Goal: Transaction & Acquisition: Book appointment/travel/reservation

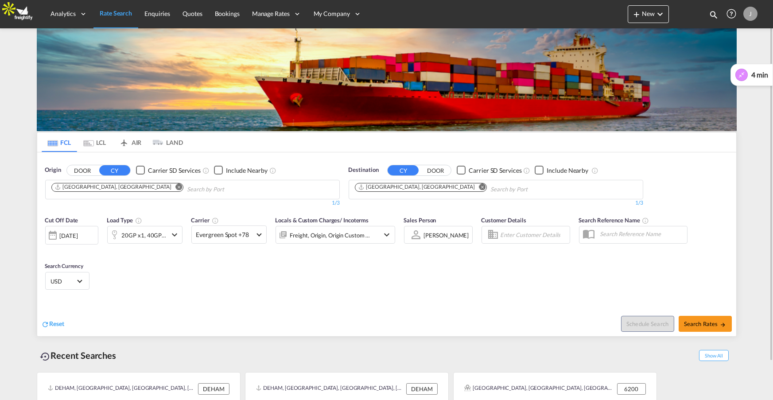
click at [128, 141] on md-icon "icon-airplane" at bounding box center [124, 140] width 11 height 7
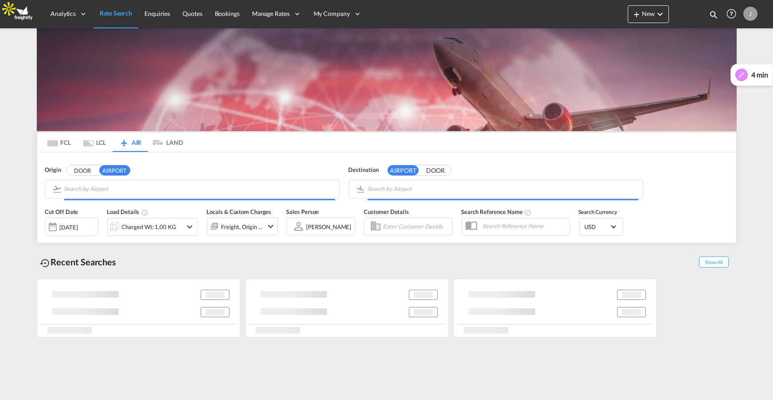
type input "[GEOGRAPHIC_DATA], [GEOGRAPHIC_DATA], [GEOGRAPHIC_DATA]"
type input "Shanghai Pudong International, [GEOGRAPHIC_DATA], PVG"
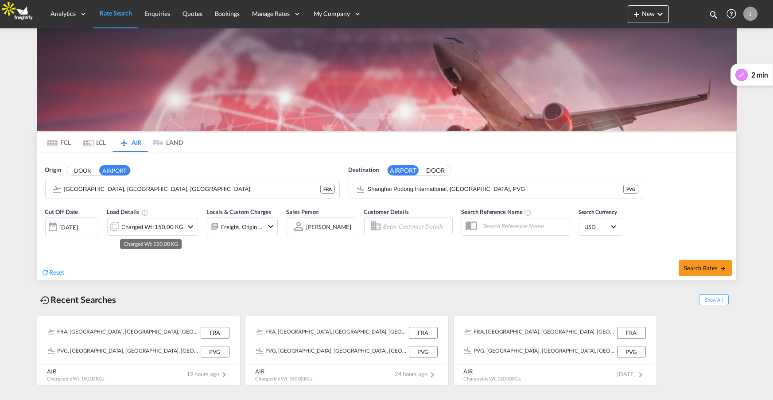
click at [172, 229] on div "Charged Wt: 150,00 KG" at bounding box center [153, 227] width 62 height 12
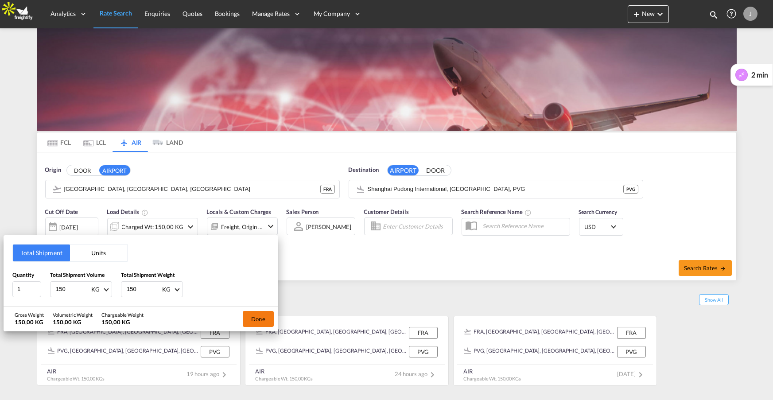
click at [265, 320] on button "Done" at bounding box center [258, 319] width 31 height 16
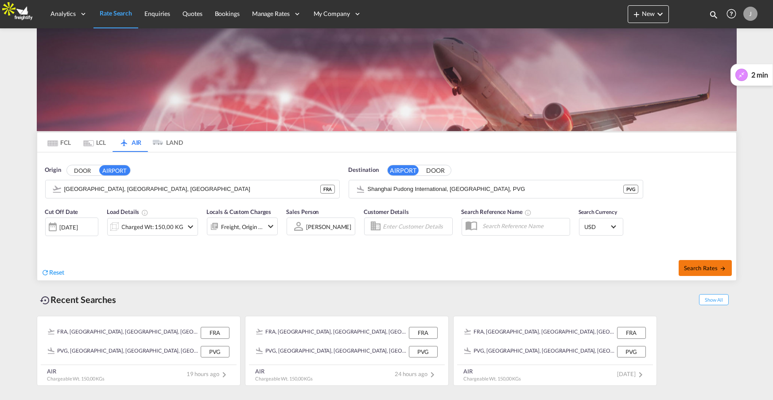
click at [701, 268] on span "Search Rates" at bounding box center [705, 267] width 43 height 7
type input "FRA to PVG / [DATE]"
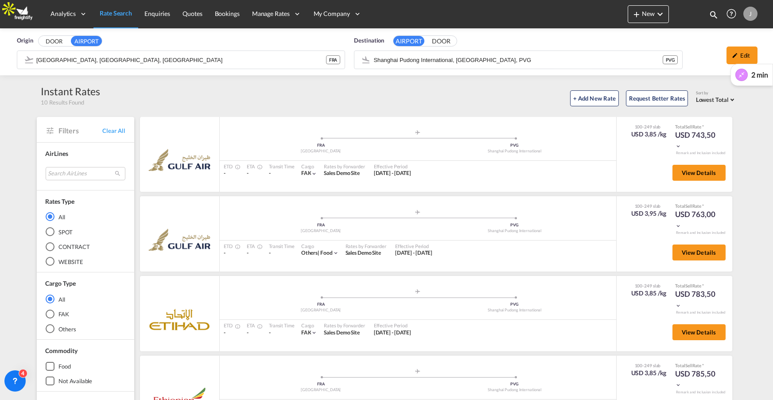
click at [746, 76] on button at bounding box center [741, 75] width 12 height 12
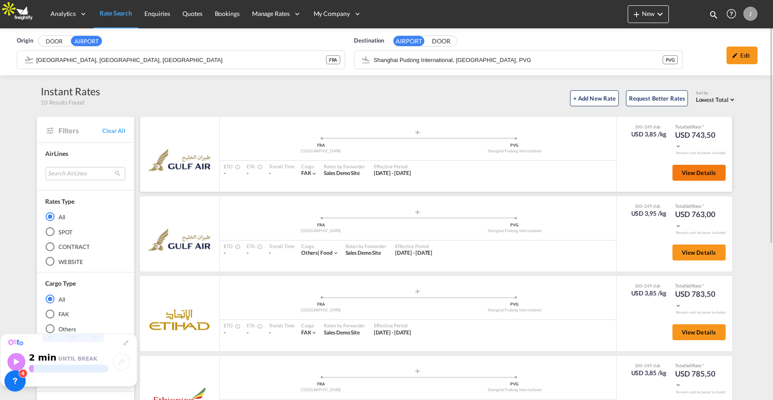
click at [704, 173] on span "View Details" at bounding box center [699, 172] width 35 height 7
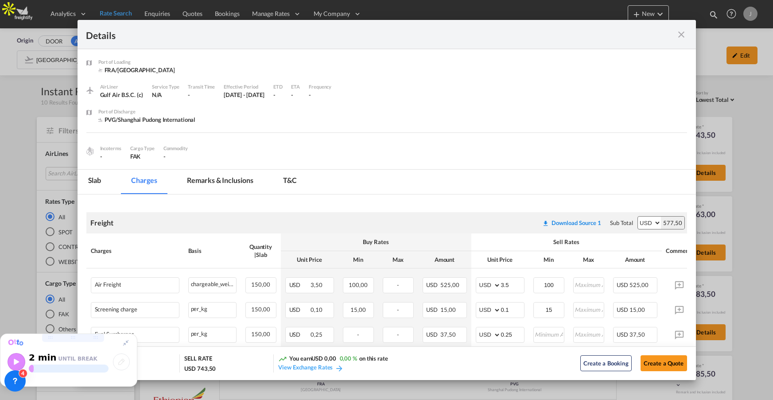
click at [124, 343] on icon at bounding box center [125, 342] width 5 height 5
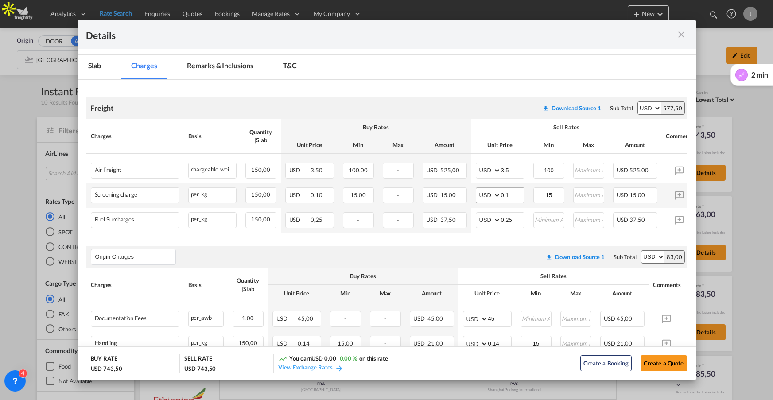
scroll to position [115, 0]
click at [503, 168] on input "3.5" at bounding box center [512, 169] width 23 height 13
click at [502, 171] on input "5" at bounding box center [512, 169] width 23 height 13
type input "5"
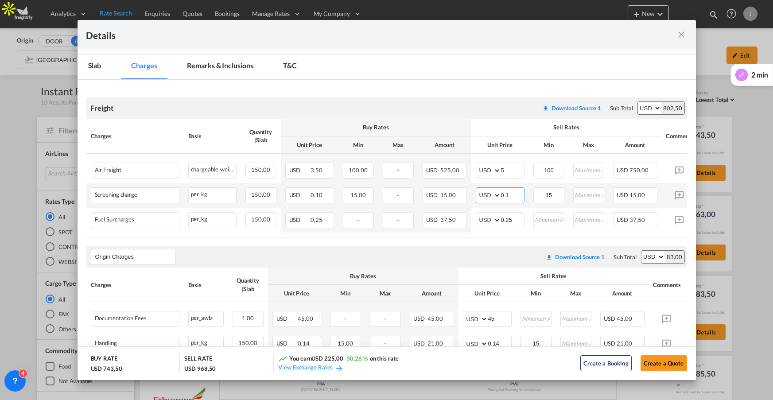
click at [488, 192] on select "AED AFN ALL AMD ANG AOA ARS AUD AWG AZN BAM BBD BDT BGN BHD BIF BMD BND [PERSON…" at bounding box center [489, 195] width 23 height 12
click at [667, 368] on button "Create a Quote" at bounding box center [664, 363] width 47 height 16
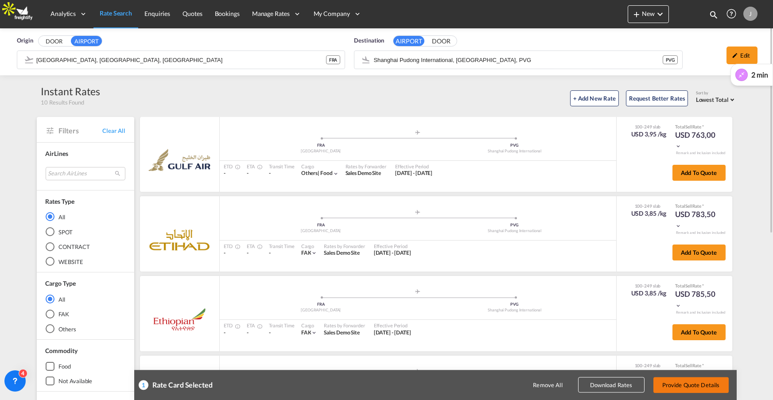
click at [680, 389] on button "Provide Quote Details" at bounding box center [690, 385] width 75 height 16
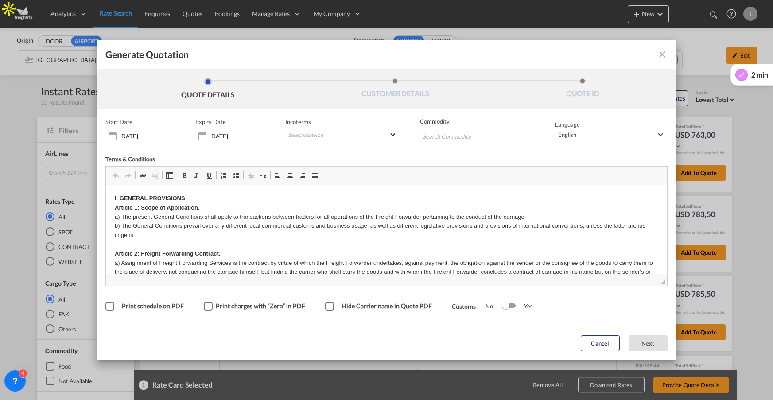
scroll to position [0, 0]
click at [235, 131] on div "[DATE]" at bounding box center [228, 136] width 67 height 16
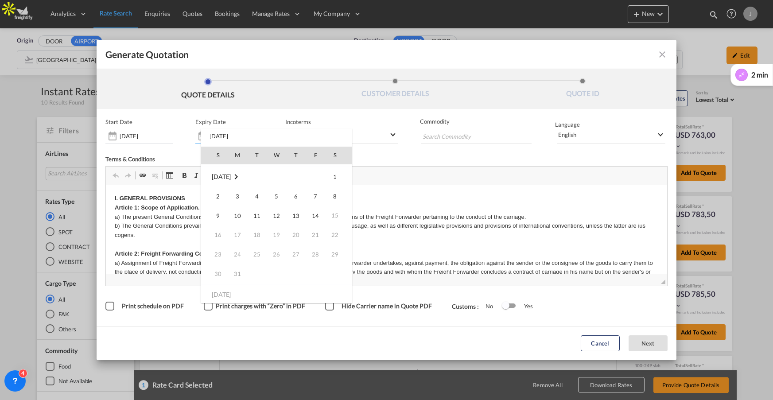
scroll to position [1409, 0]
click at [310, 212] on span "14" at bounding box center [316, 213] width 18 height 18
type input "[DATE]"
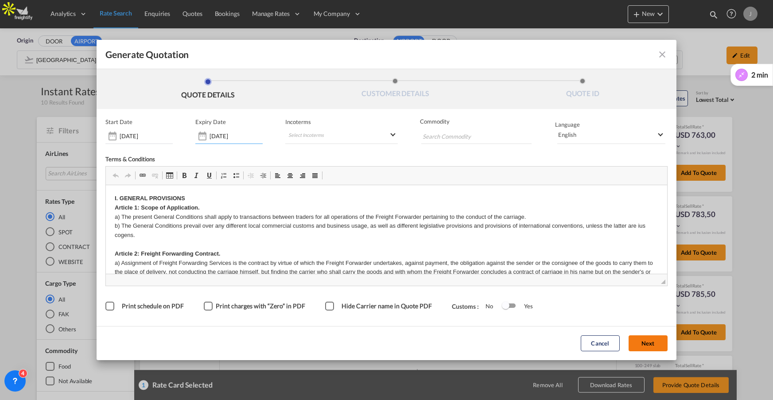
click at [644, 340] on button "Next" at bounding box center [648, 344] width 39 height 16
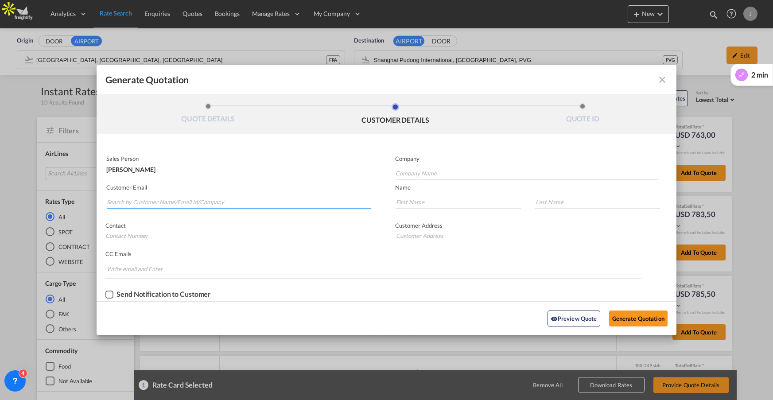
click at [153, 202] on input "Search by Customer Name/Email Id/Company" at bounding box center [239, 201] width 264 height 13
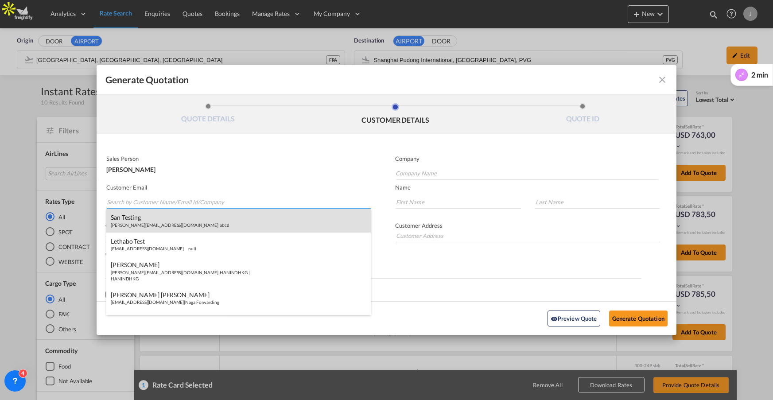
click at [148, 218] on div "San Testing [PERSON_NAME][EMAIL_ADDRESS][DOMAIN_NAME] | abcd" at bounding box center [238, 221] width 264 height 24
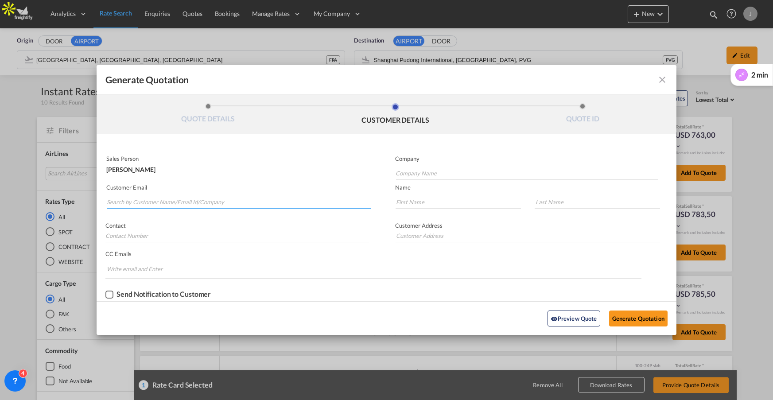
type input "abcd"
type input "[PERSON_NAME][EMAIL_ADDRESS][DOMAIN_NAME]"
type input "San"
type input "Testing"
type input "004522503066"
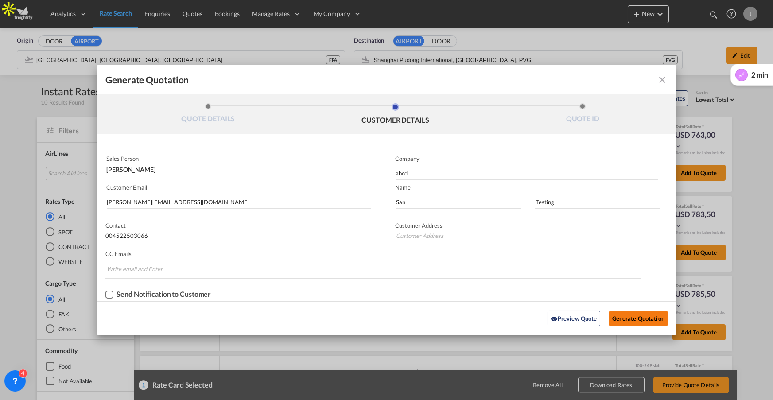
click at [635, 321] on button "Generate Quotation" at bounding box center [638, 319] width 58 height 16
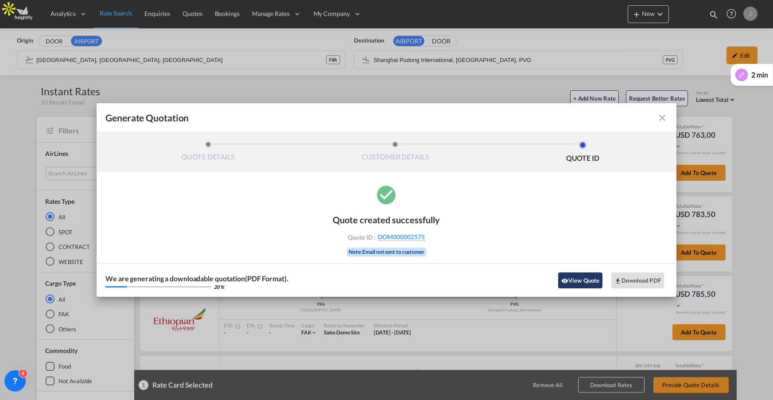
click at [578, 280] on button "View Quote" at bounding box center [580, 280] width 44 height 16
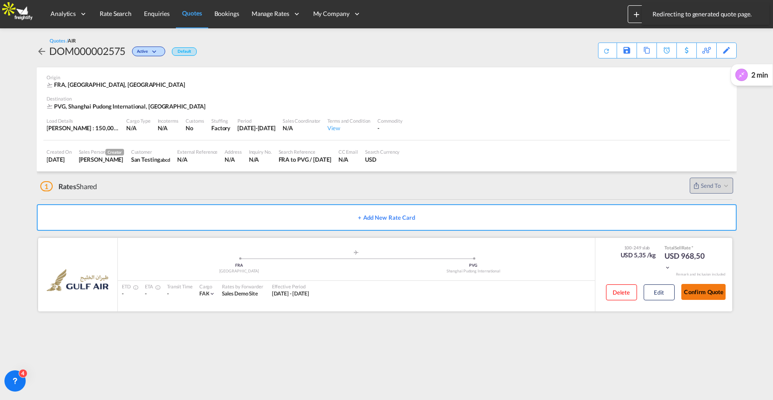
click at [711, 294] on button "Confirm Quote" at bounding box center [703, 292] width 44 height 16
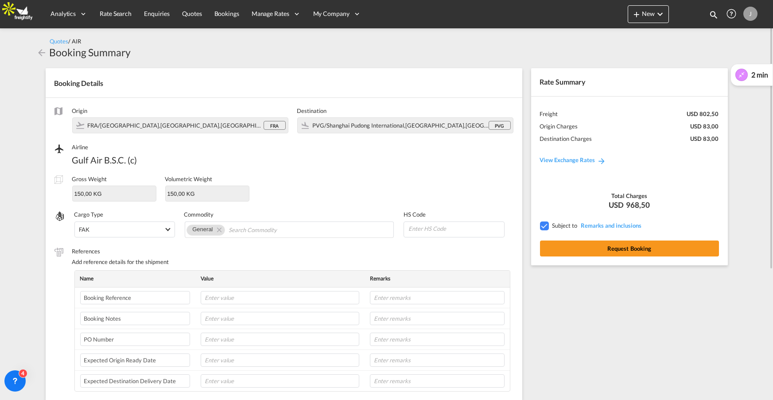
scroll to position [2, 0]
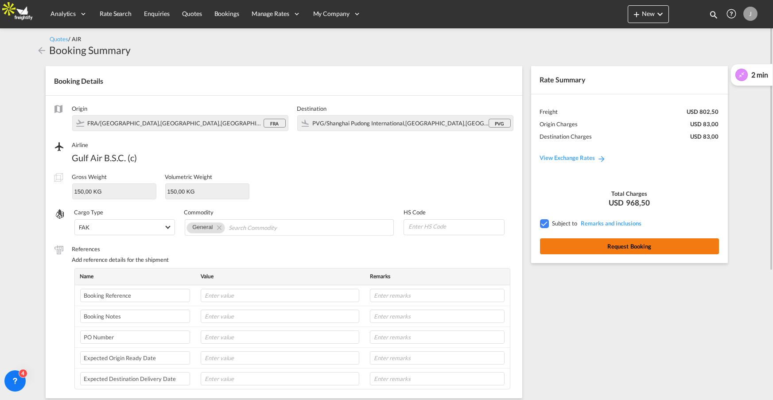
click at [631, 245] on button "Request Booking" at bounding box center [629, 246] width 179 height 16
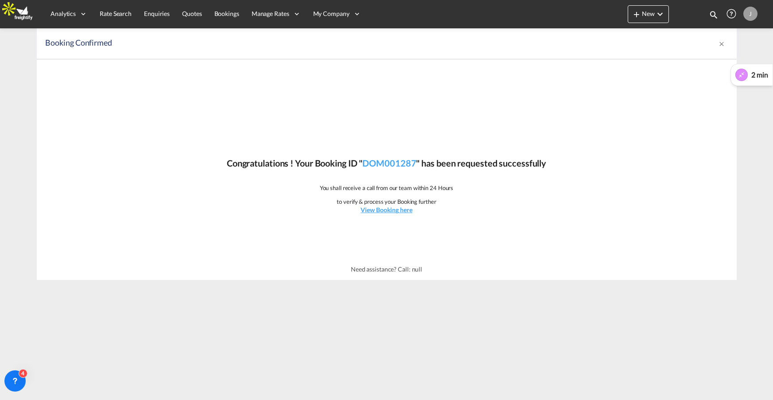
scroll to position [0, 0]
click at [389, 210] on u "View Booking here" at bounding box center [386, 210] width 51 height 8
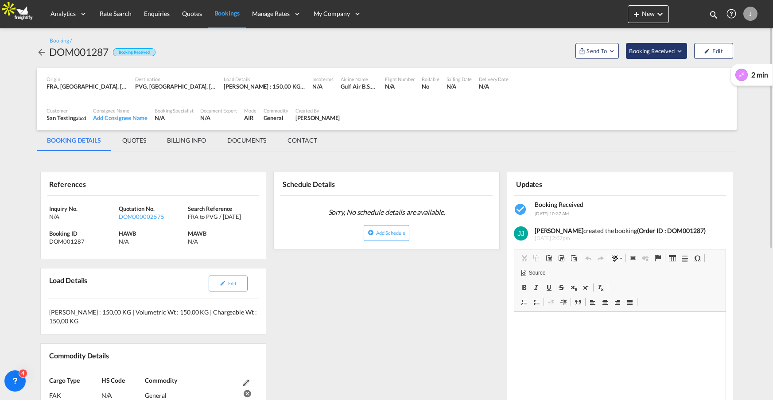
click at [675, 49] on span "Booking Received" at bounding box center [652, 51] width 47 height 9
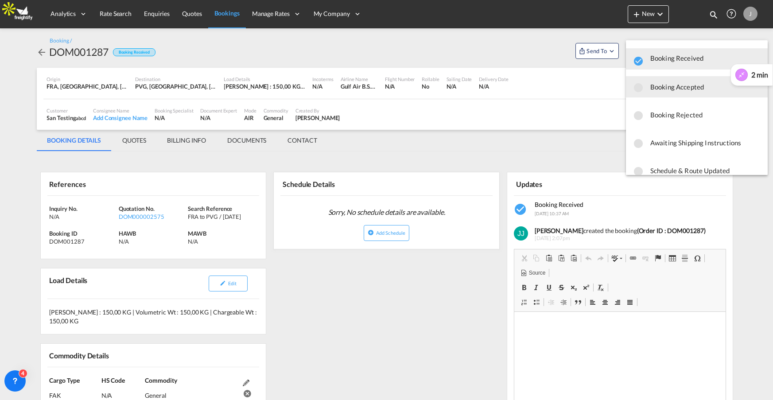
click at [636, 84] on md-icon "icon-checkbox-blank-circle" at bounding box center [638, 87] width 11 height 11
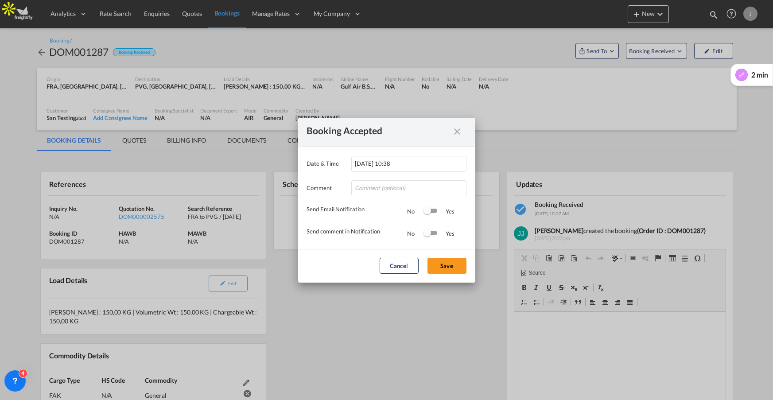
click at [462, 130] on md-icon "icon-close fg-AAA8AD cursor" at bounding box center [457, 135] width 11 height 11
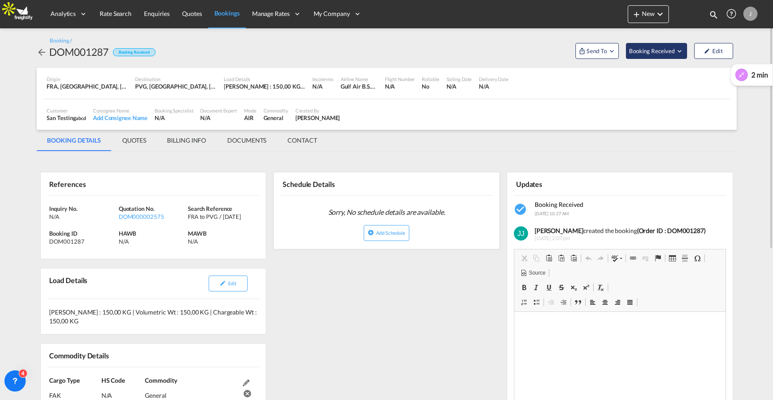
click at [663, 48] on span "Booking Received" at bounding box center [652, 51] width 47 height 9
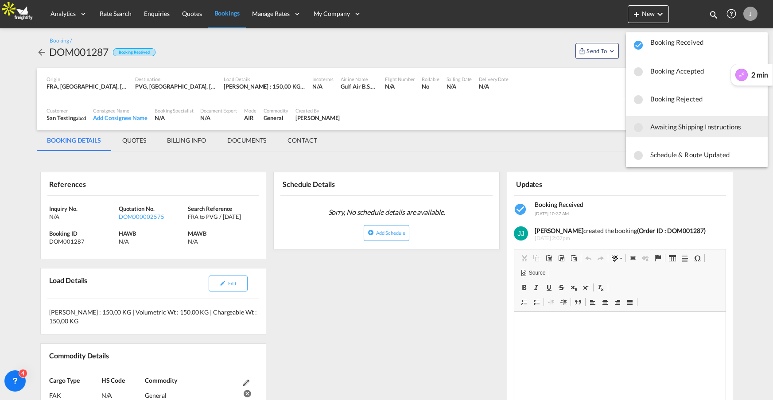
scroll to position [12, 0]
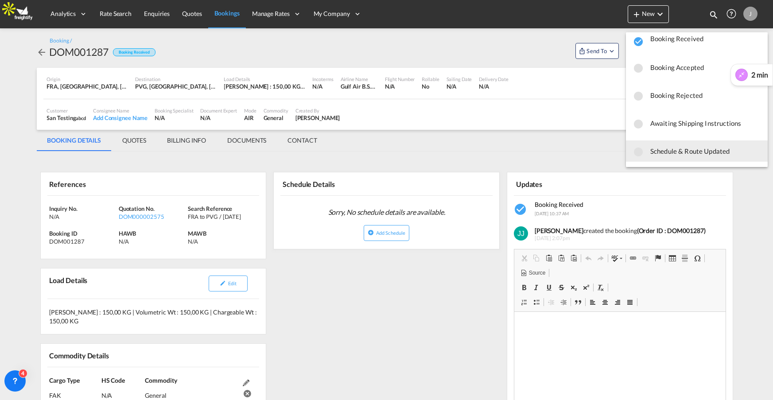
click at [532, 167] on md-backdrop at bounding box center [386, 200] width 773 height 400
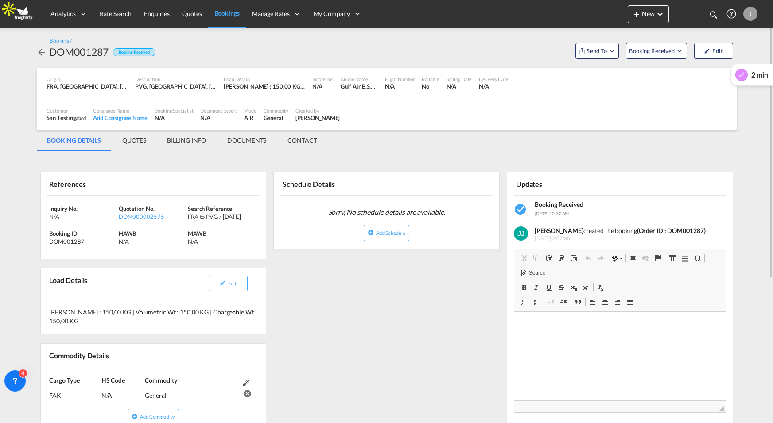
scroll to position [0, 0]
